Goal: Task Accomplishment & Management: Use online tool/utility

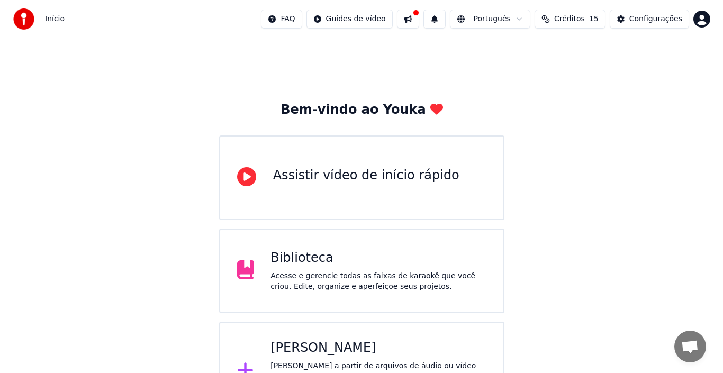
scroll to position [38, 0]
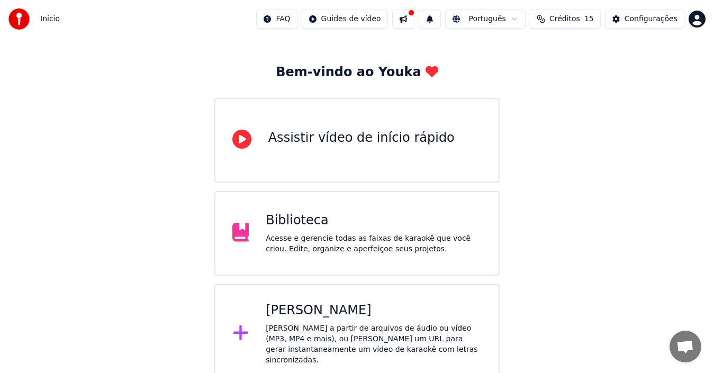
click at [237, 333] on icon at bounding box center [240, 333] width 17 height 19
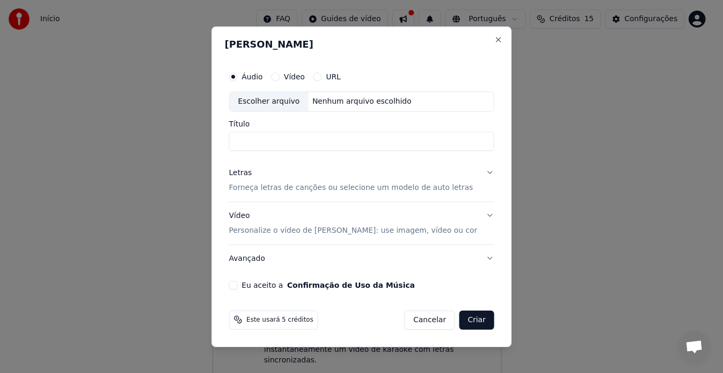
click at [275, 103] on div "Escolher arquivo" at bounding box center [269, 101] width 79 height 19
type input "**********"
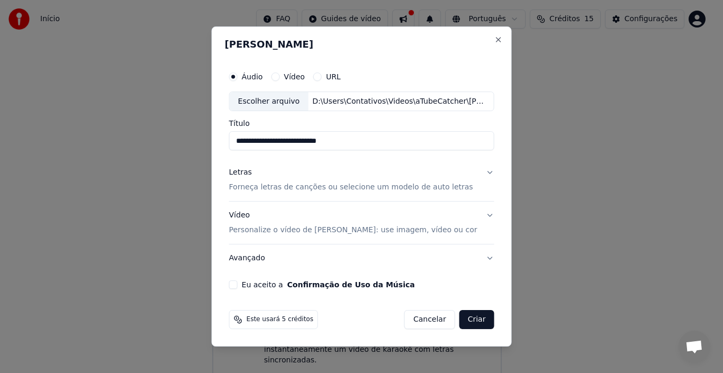
click at [482, 171] on button "Letras Forneça letras de canções ou selecione um modelo de auto letras" at bounding box center [361, 180] width 265 height 42
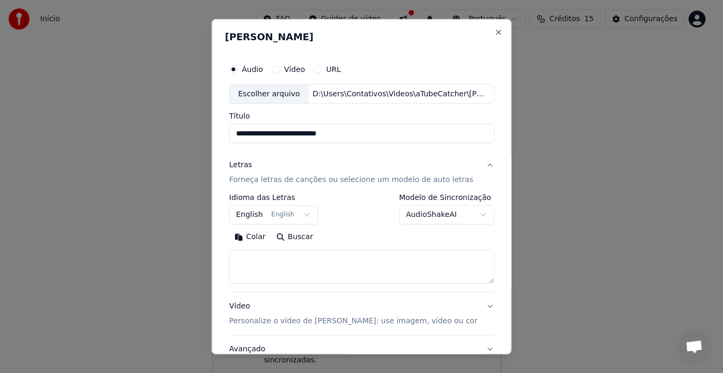
click at [300, 237] on button "Buscar" at bounding box center [295, 237] width 48 height 17
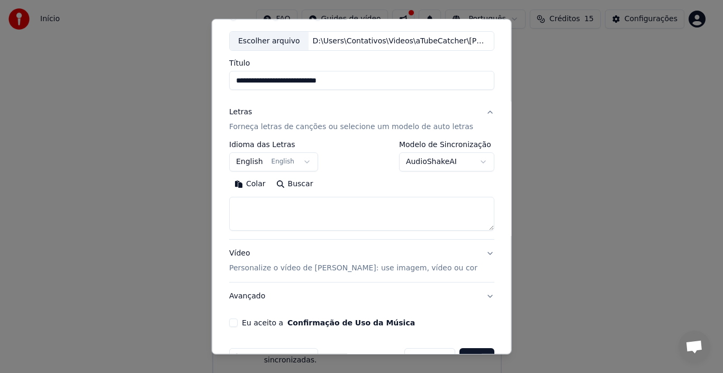
click at [248, 183] on button "Colar" at bounding box center [250, 184] width 42 height 17
drag, startPoint x: 263, startPoint y: 211, endPoint x: 291, endPoint y: 220, distance: 30.0
click at [291, 220] on textarea at bounding box center [355, 214] width 252 height 34
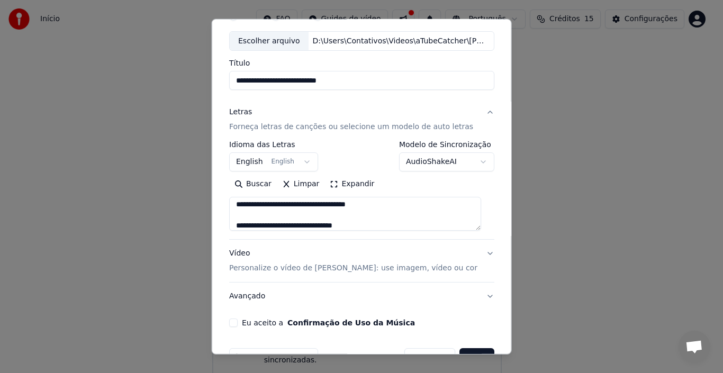
scroll to position [568, 0]
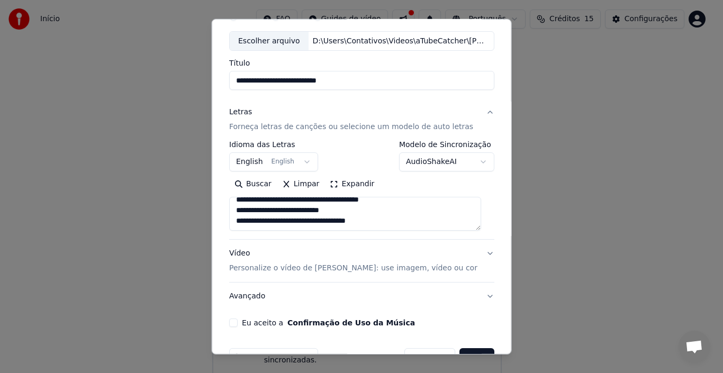
drag, startPoint x: 480, startPoint y: 234, endPoint x: 475, endPoint y: 252, distance: 18.6
click at [475, 252] on div "**********" at bounding box center [361, 204] width 265 height 212
click at [418, 219] on textarea at bounding box center [355, 214] width 252 height 34
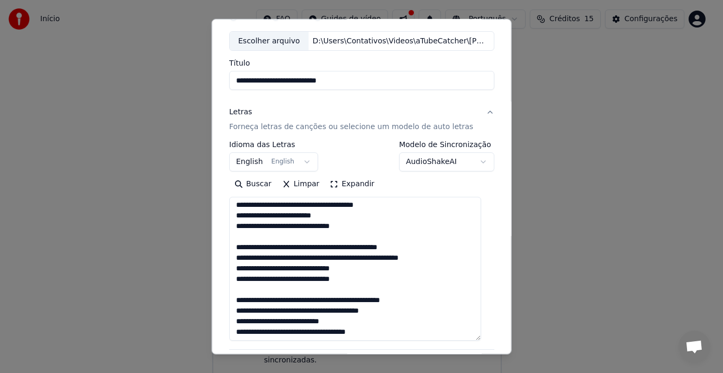
drag, startPoint x: 482, startPoint y: 228, endPoint x: 464, endPoint y: 339, distance: 112.7
click at [464, 339] on textarea at bounding box center [355, 269] width 252 height 144
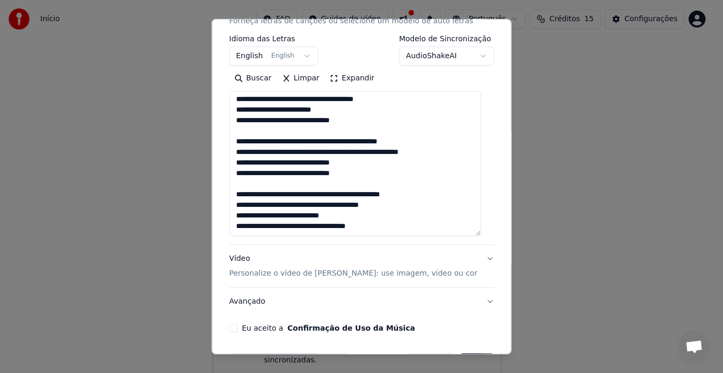
scroll to position [194, 0]
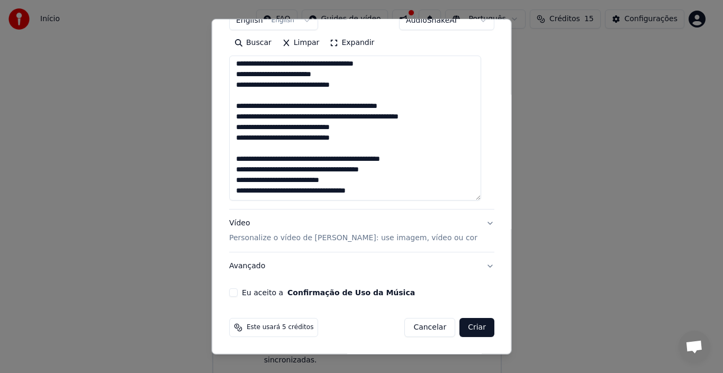
type textarea "**********"
click at [476, 225] on button "Vídeo Personalize o vídeo de karaokê: use imagem, vídeo ou cor" at bounding box center [361, 231] width 265 height 42
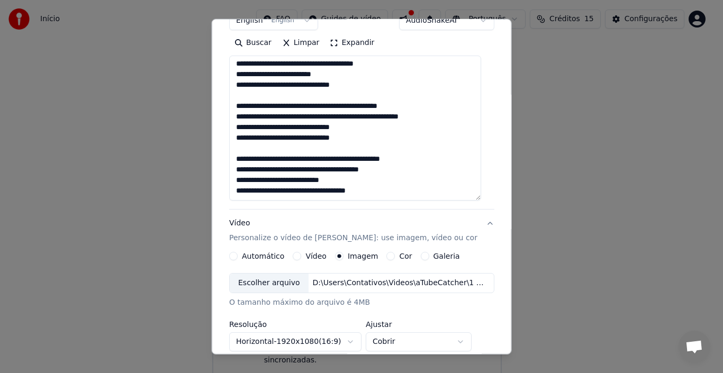
scroll to position [193, 0]
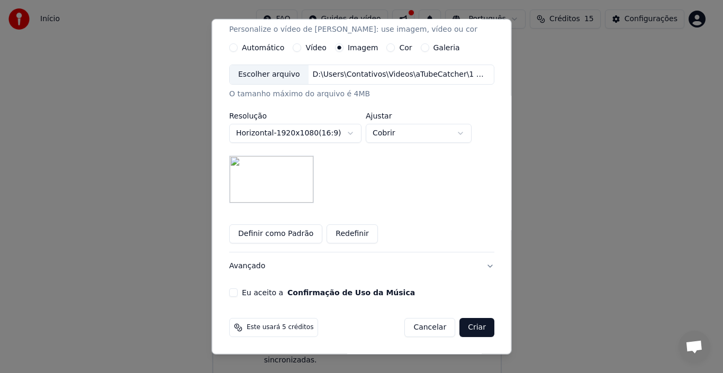
click at [306, 233] on button "Definir como Padrão" at bounding box center [275, 234] width 93 height 19
click at [237, 294] on button "Eu aceito a Confirmação de Uso da Música" at bounding box center [233, 293] width 8 height 8
click at [481, 263] on button "Avançado" at bounding box center [361, 267] width 265 height 28
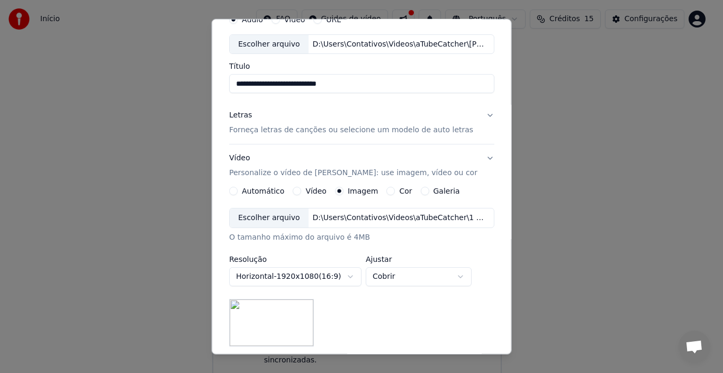
scroll to position [24, 0]
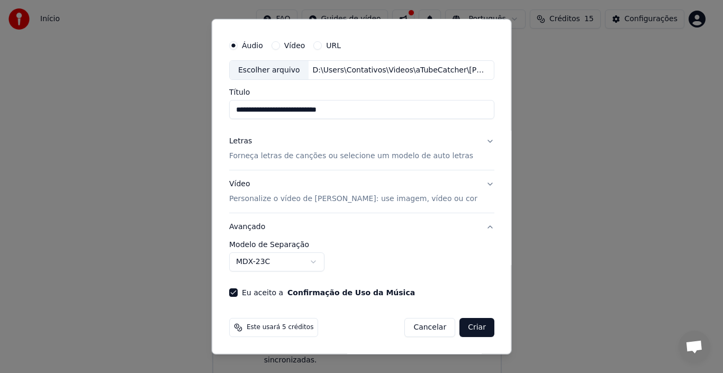
click at [478, 227] on button "Avançado" at bounding box center [361, 227] width 265 height 28
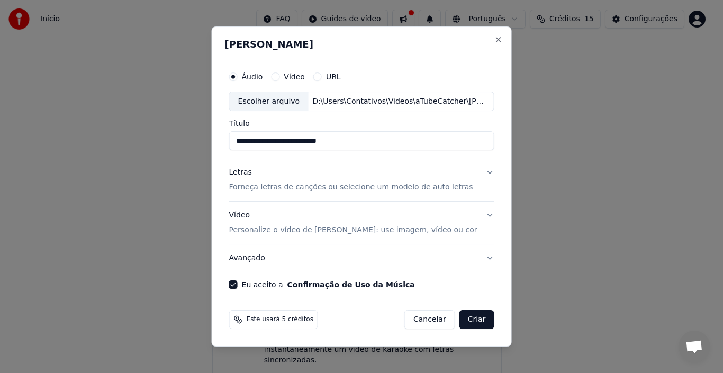
click at [469, 317] on button "Criar" at bounding box center [477, 319] width 35 height 19
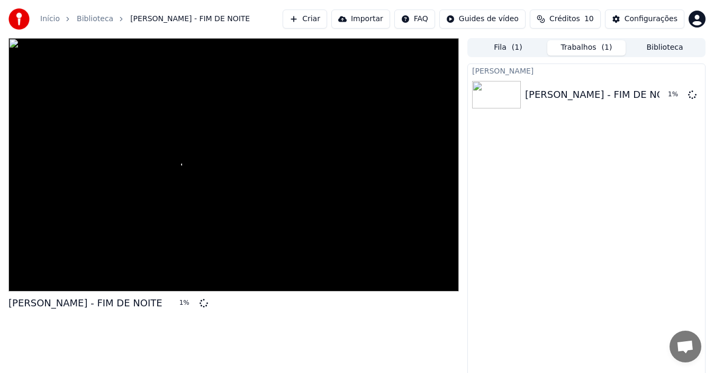
click at [317, 16] on button "Criar" at bounding box center [305, 19] width 44 height 19
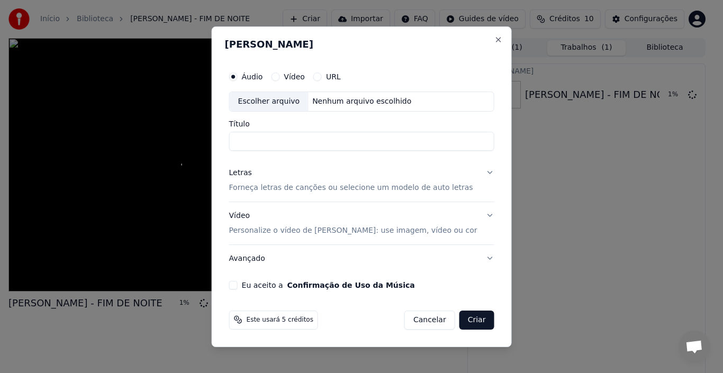
click at [272, 103] on div "Escolher arquivo" at bounding box center [269, 101] width 79 height 19
type input "**********"
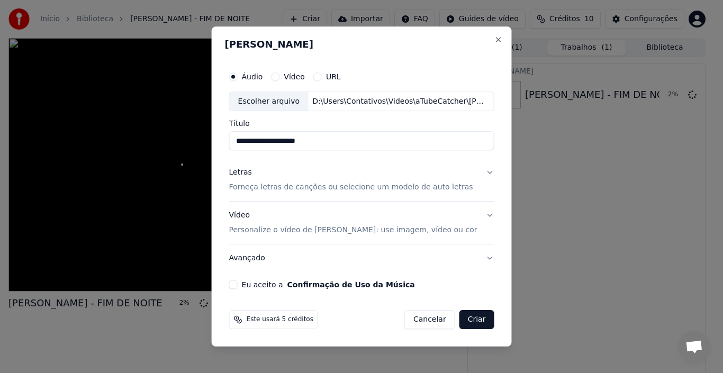
click at [481, 169] on button "Letras Forneça letras de canções ou selecione um modelo de auto letras" at bounding box center [361, 180] width 265 height 42
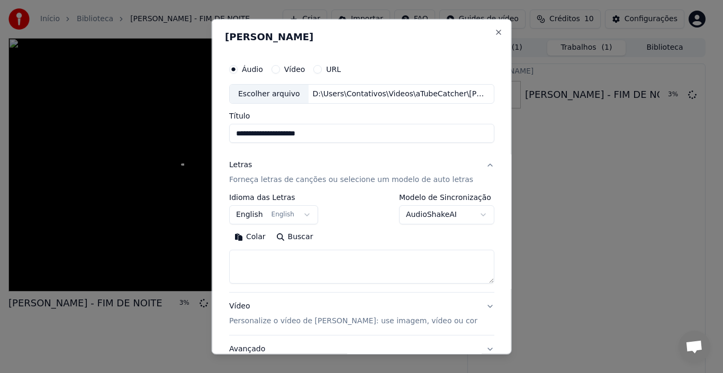
click at [297, 236] on button "Buscar" at bounding box center [295, 237] width 48 height 17
type textarea "**********"
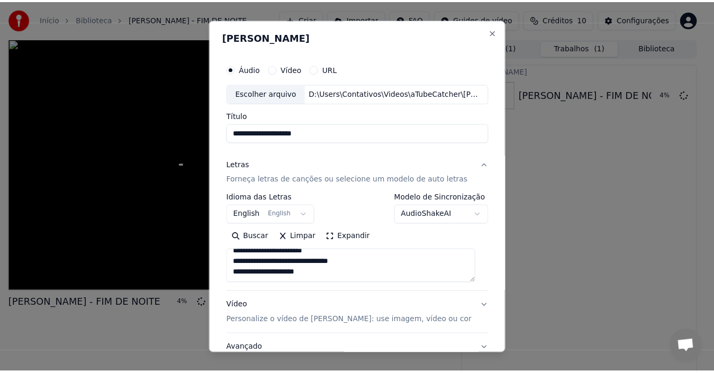
scroll to position [83, 0]
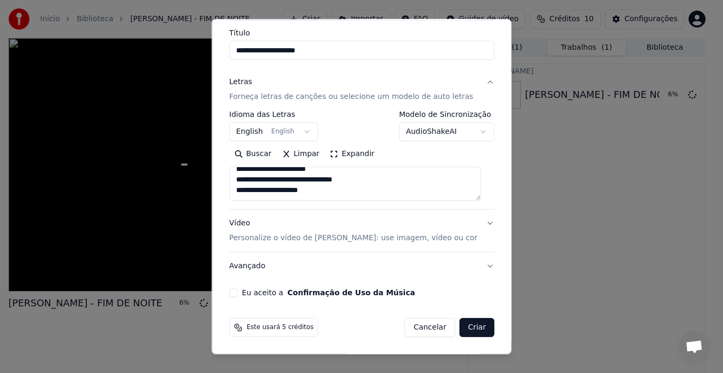
click at [235, 291] on button "Eu aceito a Confirmação de Uso da Música" at bounding box center [233, 293] width 8 height 8
click at [469, 330] on button "Criar" at bounding box center [477, 327] width 35 height 19
select select "**"
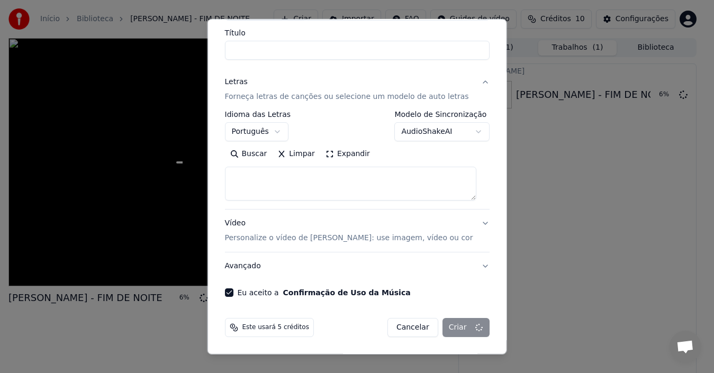
select select
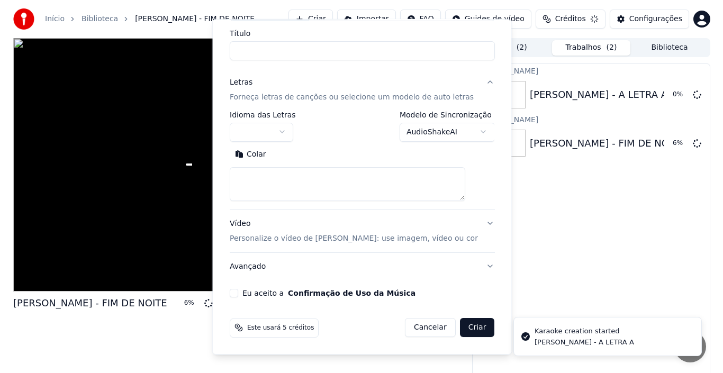
scroll to position [0, 0]
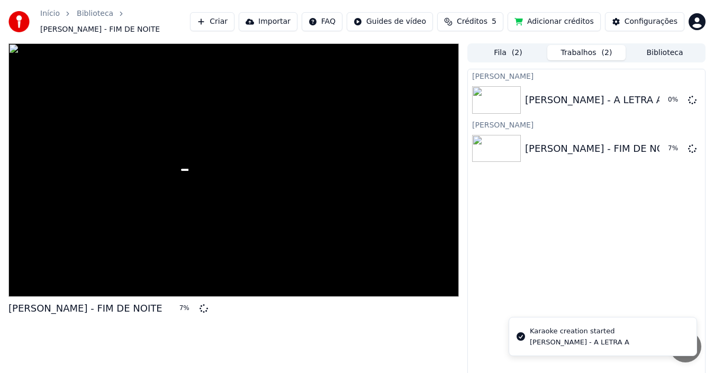
click at [235, 24] on button "Criar" at bounding box center [212, 21] width 44 height 19
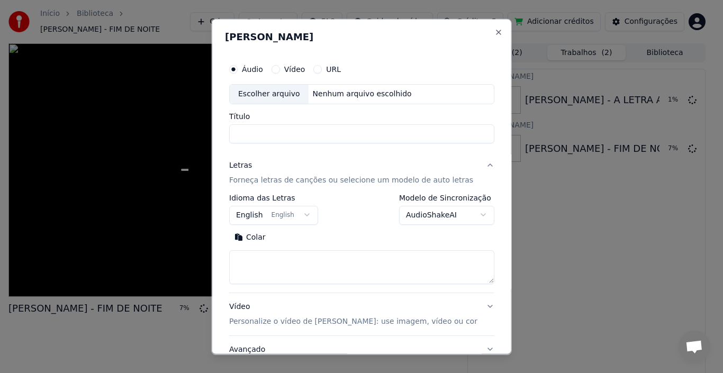
click at [292, 89] on div "Escolher arquivo" at bounding box center [269, 93] width 79 height 19
type input "**********"
click at [290, 235] on button "Buscar" at bounding box center [295, 237] width 48 height 17
type textarea "**********"
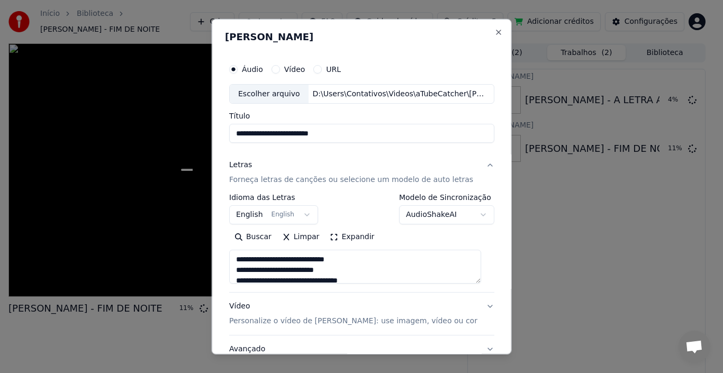
drag, startPoint x: 473, startPoint y: 282, endPoint x: 473, endPoint y: 301, distance: 19.1
click at [473, 301] on div "**********" at bounding box center [361, 257] width 265 height 212
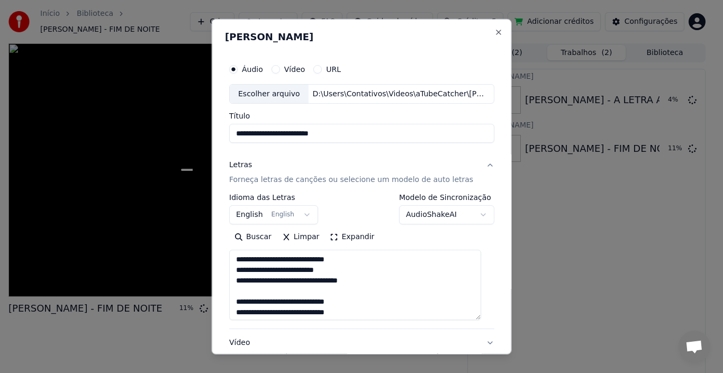
drag, startPoint x: 479, startPoint y: 282, endPoint x: 480, endPoint y: 316, distance: 33.9
click at [480, 316] on textarea at bounding box center [355, 285] width 252 height 70
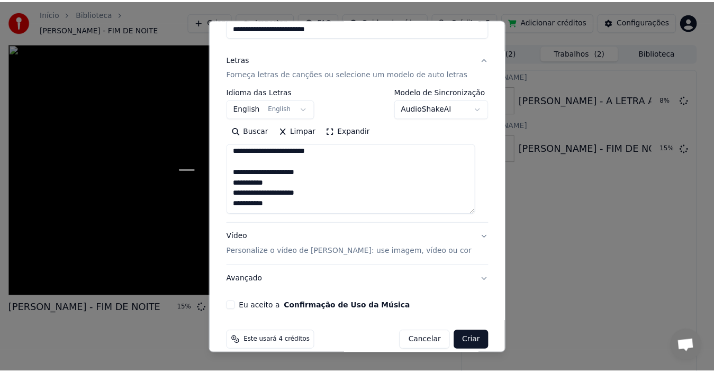
scroll to position [120, 0]
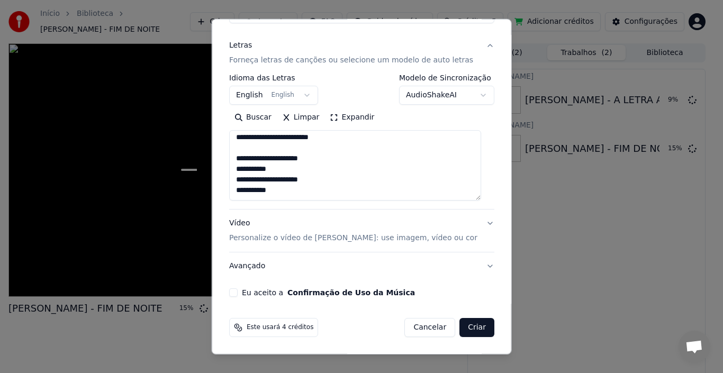
click at [237, 292] on button "Eu aceito a Confirmação de Uso da Música" at bounding box center [233, 293] width 8 height 8
click at [465, 328] on button "Criar" at bounding box center [477, 327] width 35 height 19
select select "**"
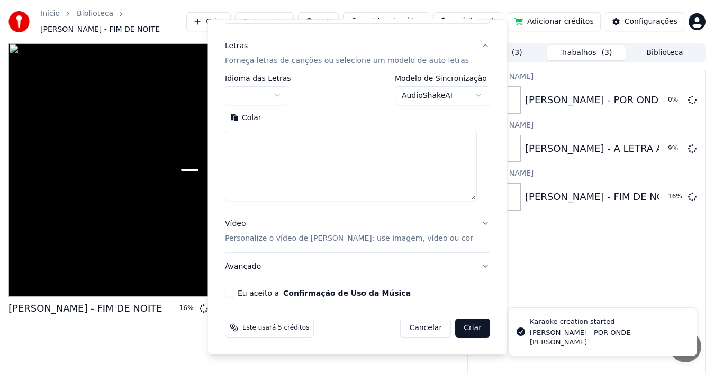
scroll to position [0, 0]
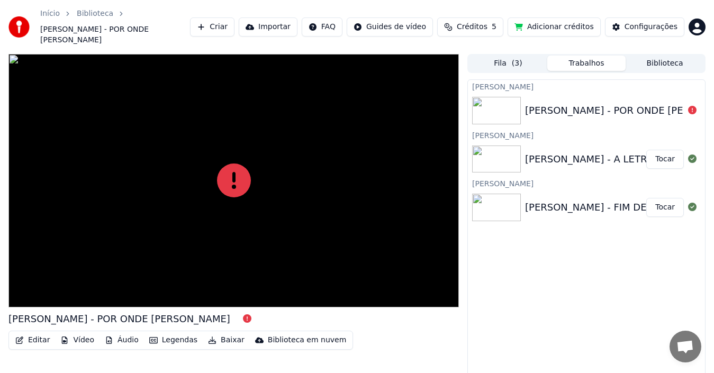
click at [668, 153] on button "Tocar" at bounding box center [666, 159] width 38 height 19
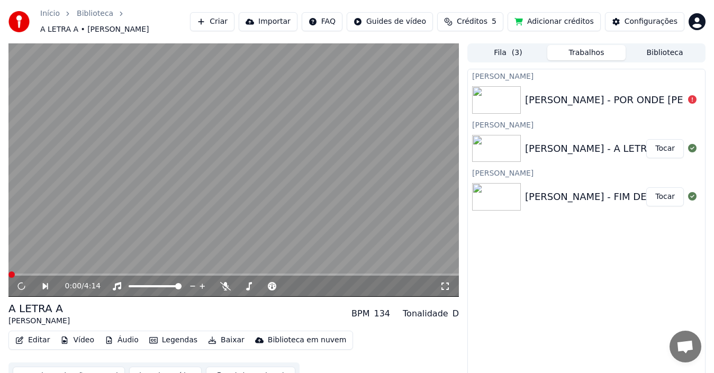
scroll to position [12, 0]
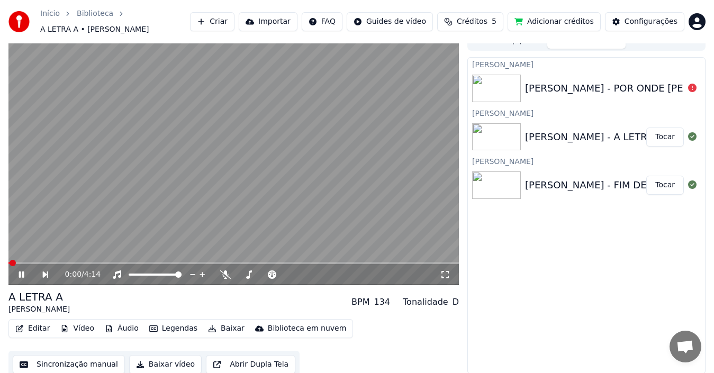
click at [156, 361] on button "Baixar vídeo" at bounding box center [165, 364] width 73 height 19
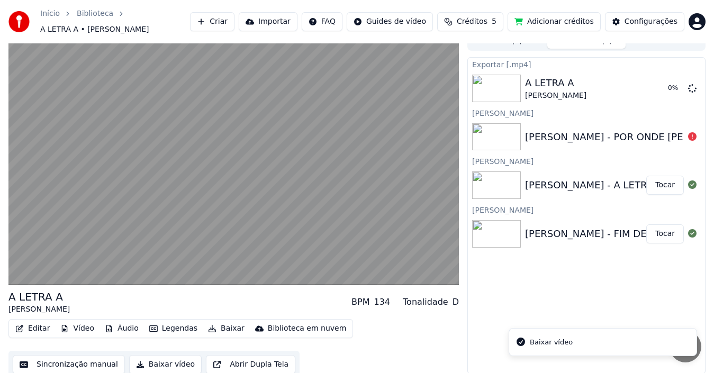
click at [670, 231] on button "Tocar" at bounding box center [666, 234] width 38 height 19
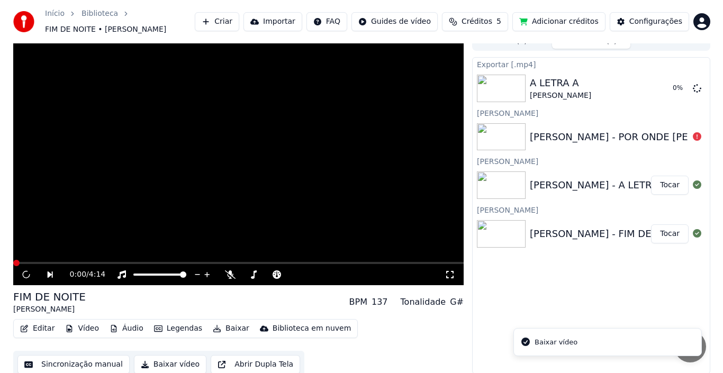
scroll to position [17, 0]
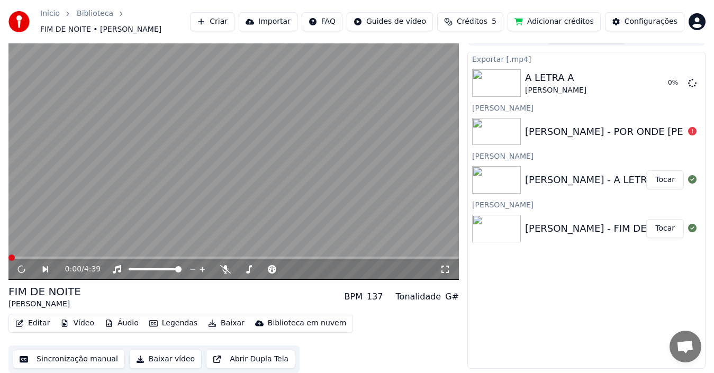
click at [161, 356] on button "Baixar vídeo" at bounding box center [165, 359] width 73 height 19
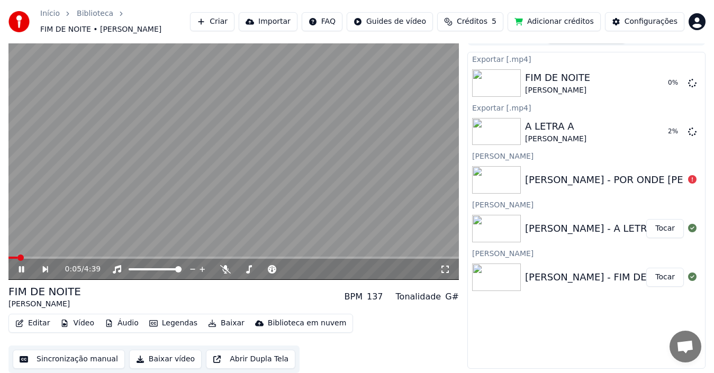
click at [23, 268] on icon at bounding box center [21, 269] width 5 height 6
click at [235, 21] on button "Criar" at bounding box center [212, 21] width 44 height 19
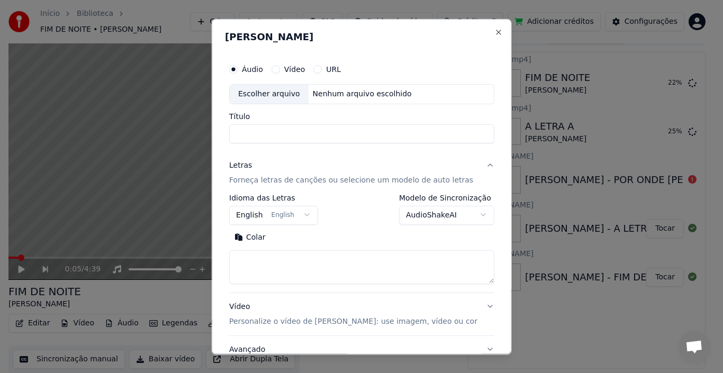
click at [271, 96] on div "Escolher arquivo" at bounding box center [269, 93] width 79 height 19
type input "**********"
click at [295, 232] on button "Buscar" at bounding box center [295, 237] width 48 height 17
type textarea "**********"
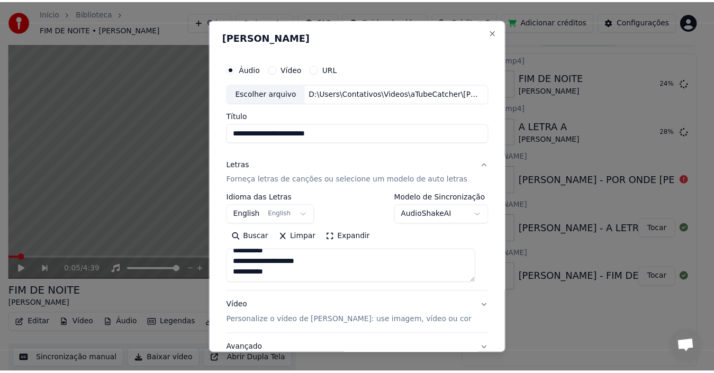
scroll to position [83, 0]
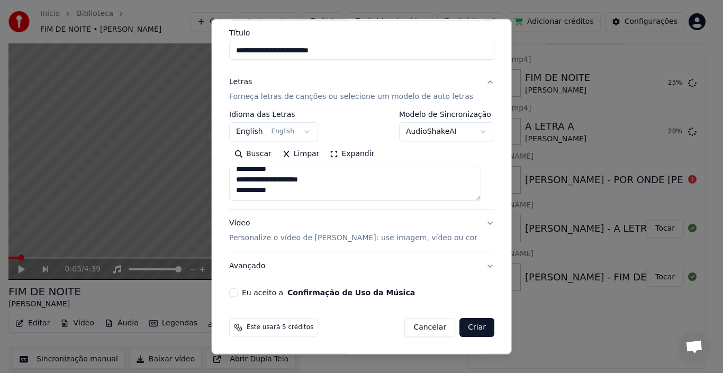
click at [237, 295] on button "Eu aceito a Confirmação de Uso da Música" at bounding box center [233, 293] width 8 height 8
click at [470, 328] on button "Criar" at bounding box center [477, 327] width 35 height 19
select select "**"
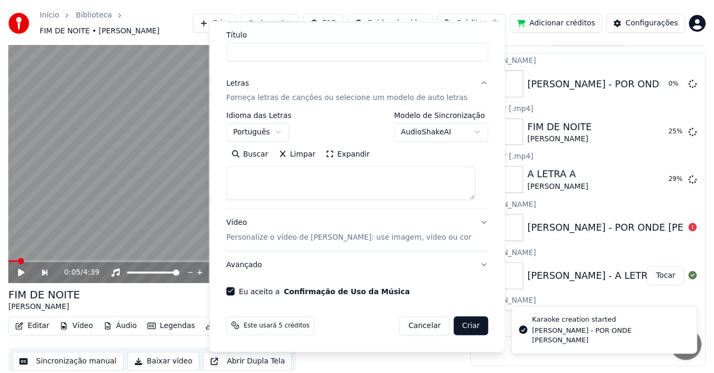
scroll to position [0, 0]
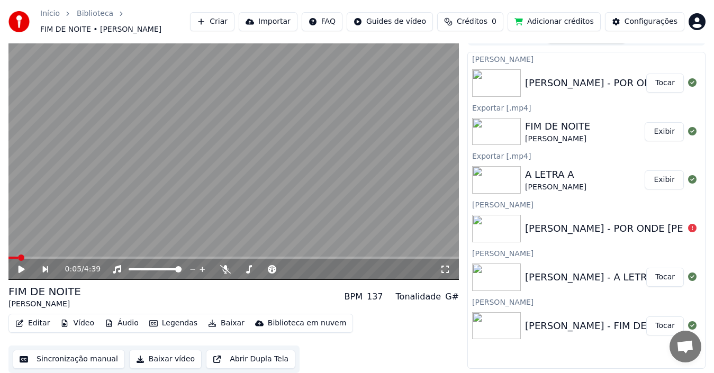
click at [654, 84] on button "Tocar" at bounding box center [666, 83] width 38 height 19
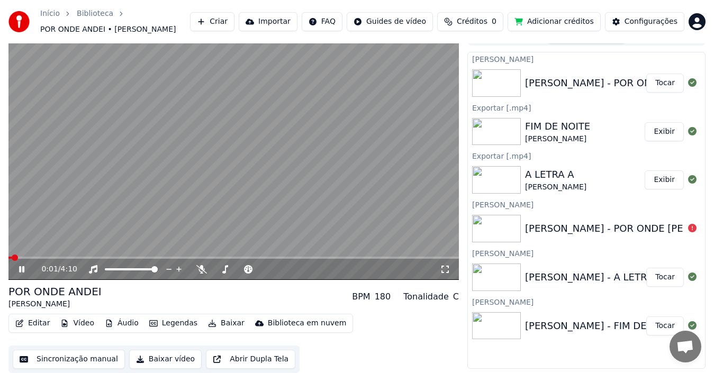
click at [140, 358] on button "Baixar vídeo" at bounding box center [165, 359] width 73 height 19
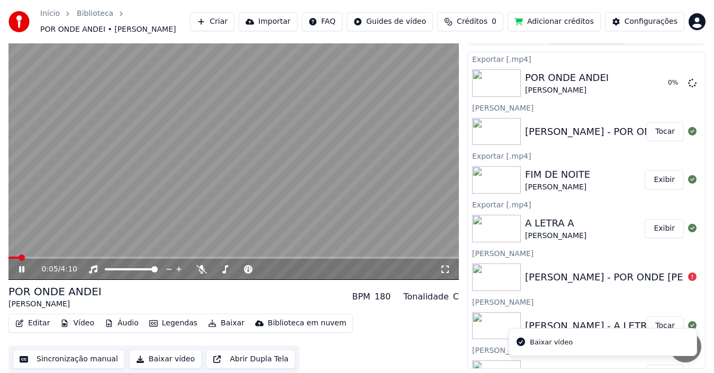
click at [23, 267] on icon at bounding box center [21, 269] width 5 height 6
click at [550, 25] on button "Adicionar créditos" at bounding box center [554, 21] width 93 height 19
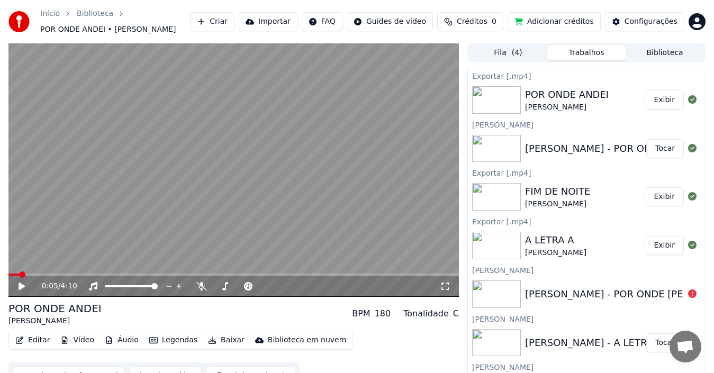
click at [694, 25] on html "Início Biblioteca POR ONDE ANDEI • [PERSON_NAME] Criar Importar FAQ Guides de v…" at bounding box center [357, 186] width 714 height 373
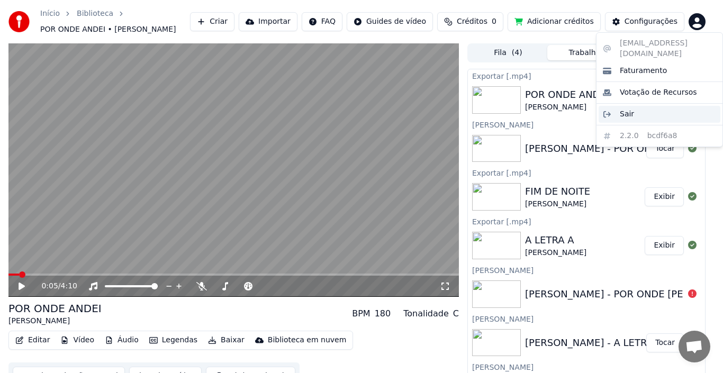
click at [647, 106] on div "Sair" at bounding box center [660, 114] width 122 height 17
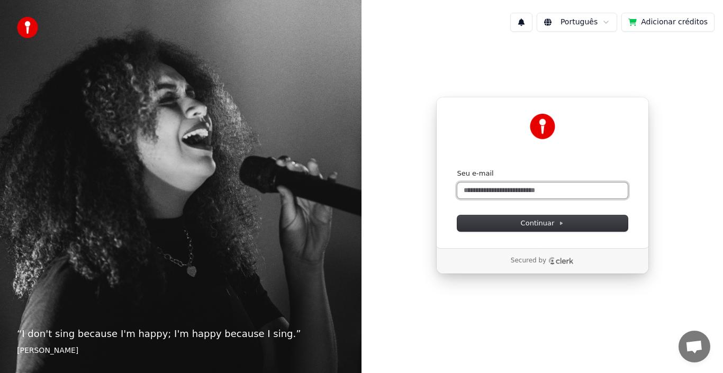
click at [525, 192] on input "Seu e-mail" at bounding box center [543, 191] width 171 height 16
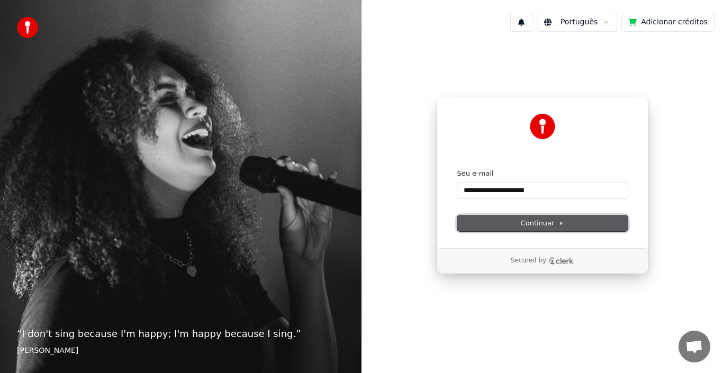
click at [526, 220] on span "Continuar" at bounding box center [542, 224] width 43 height 10
type input "**********"
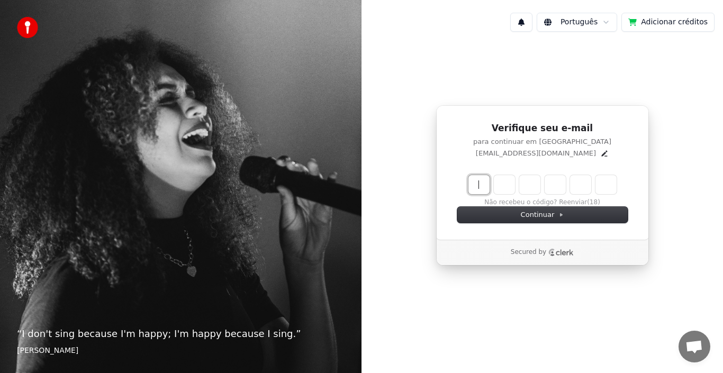
click at [473, 189] on input "Enter verification code" at bounding box center [553, 184] width 169 height 19
type input "******"
